Goal: Transaction & Acquisition: Purchase product/service

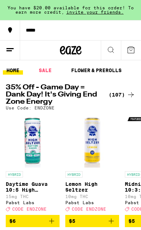
click at [126, 94] on div "(107)" at bounding box center [122, 94] width 27 height 9
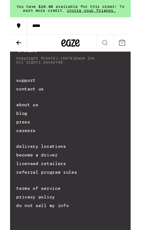
scroll to position [6788, 0]
click at [11, 52] on icon at bounding box center [10, 50] width 9 height 9
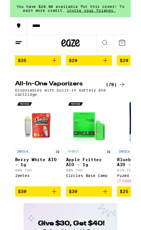
scroll to position [923, 0]
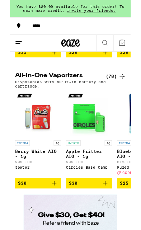
click at [124, 94] on div "(78)" at bounding box center [123, 89] width 23 height 9
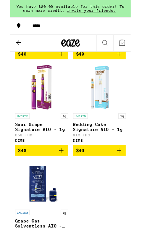
scroll to position [4238, 0]
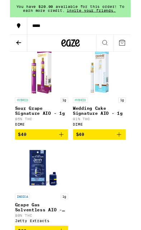
click at [111, 49] on span "$40" at bounding box center [104, 44] width 55 height 9
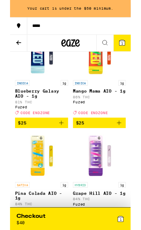
scroll to position [188, 0]
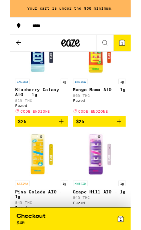
click at [134, 50] on icon at bounding box center [131, 50] width 6 height 6
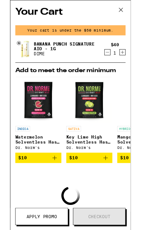
click at [130, 10] on icon at bounding box center [129, 11] width 11 height 11
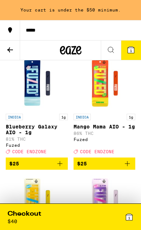
scroll to position [165, 0]
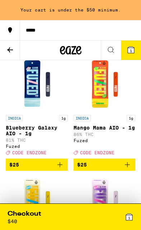
click at [122, 169] on span "$25" at bounding box center [104, 164] width 55 height 9
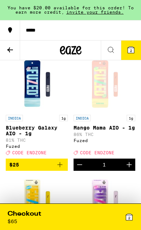
click at [137, 48] on button "2" at bounding box center [131, 49] width 20 height 19
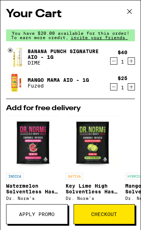
click at [130, 12] on icon at bounding box center [129, 11] width 4 height 4
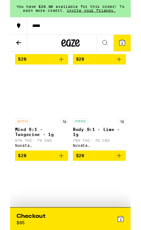
scroll to position [638, 0]
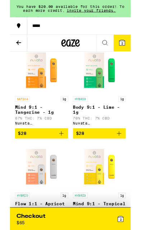
click at [10, 46] on icon at bounding box center [10, 50] width 9 height 9
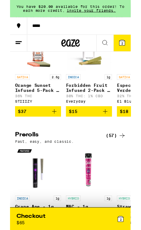
scroll to position [1447, 0]
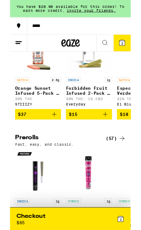
click at [123, 20] on div "(79)" at bounding box center [123, 15] width 23 height 9
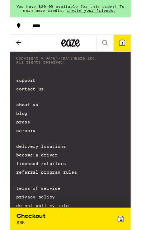
scroll to position [4839, 0]
click at [13, 47] on icon at bounding box center [10, 50] width 9 height 9
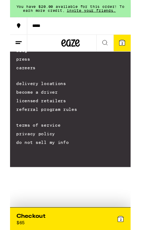
scroll to position [6, 0]
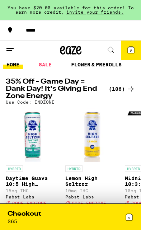
click at [65, 220] on div "Checkout $ 65" at bounding box center [39, 216] width 63 height 15
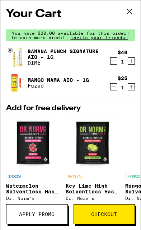
click at [128, 8] on icon at bounding box center [129, 11] width 11 height 11
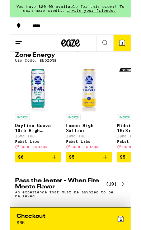
scroll to position [39, 0]
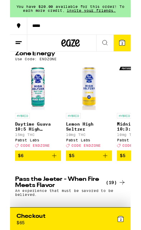
click at [14, 29] on icon at bounding box center [10, 30] width 9 height 9
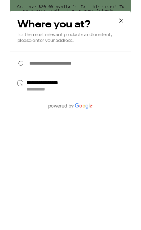
click at [72, 106] on div "**********" at bounding box center [81, 101] width 127 height 15
type input "**********"
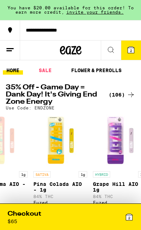
scroll to position [0, 3481]
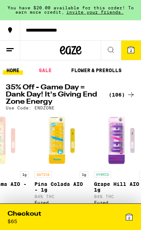
click at [130, 47] on icon at bounding box center [131, 50] width 6 height 6
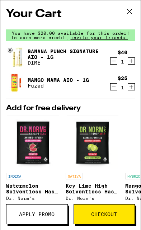
click at [38, 215] on span "Apply Promo" at bounding box center [36, 213] width 35 height 5
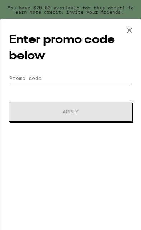
click at [21, 80] on input "Promo Code" at bounding box center [70, 78] width 123 height 11
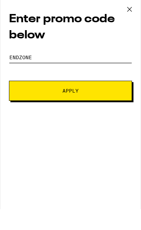
type input "Endzone"
click at [25, 101] on button "Apply" at bounding box center [70, 111] width 123 height 20
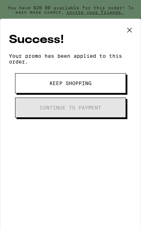
click at [106, 89] on button "Keep Shopping" at bounding box center [70, 83] width 111 height 20
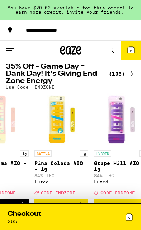
click at [131, 218] on icon at bounding box center [129, 217] width 6 height 6
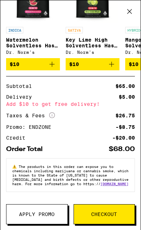
scroll to position [156, 0]
click at [108, 214] on span "Checkout" at bounding box center [104, 213] width 26 height 5
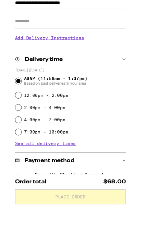
scroll to position [82, 0]
click at [7, 175] on input "7:00pm - 10:00pm" at bounding box center [9, 178] width 7 height 7
radio input "true"
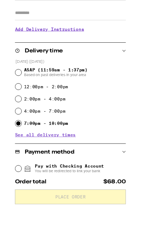
scroll to position [103, 0]
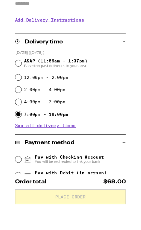
click at [15, 168] on span "See all delivery times" at bounding box center [41, 170] width 71 height 5
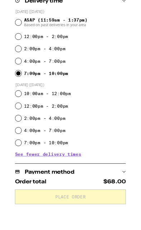
scroll to position [159, 0]
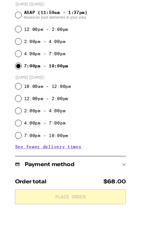
click at [14, 193] on span "See fewer delivery times" at bounding box center [44, 195] width 77 height 5
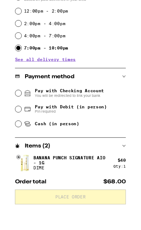
scroll to position [190, 0]
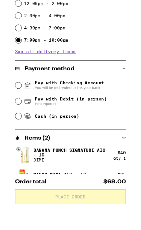
click at [6, 133] on div "Pay with Debit (in person) Pin required" at bounding box center [70, 142] width 129 height 19
click at [11, 139] on input "Pay with Debit (in person) Pin required" at bounding box center [9, 142] width 7 height 7
radio input "true"
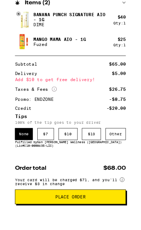
scroll to position [349, 0]
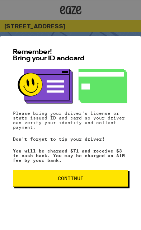
click at [51, 182] on button "Continue" at bounding box center [70, 178] width 115 height 17
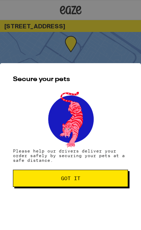
click at [44, 174] on button "Got it" at bounding box center [70, 178] width 115 height 17
